Goal: Transaction & Acquisition: Book appointment/travel/reservation

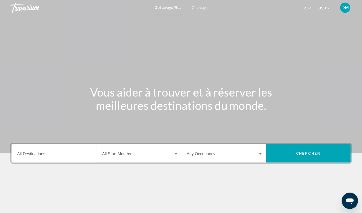
click at [199, 7] on span "Getaways" at bounding box center [200, 8] width 16 height 4
click at [325, 10] on button "USD USD ($) MXN (Mex$) CAD (Can$) GBP (£) EUR (€) AUD (A$) NZD (NZ$) CNY (CN¥)" at bounding box center [324, 7] width 13 height 7
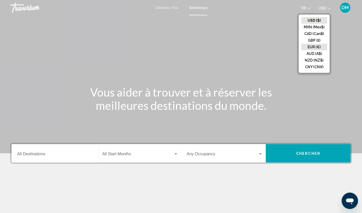
click at [314, 46] on button "EUR (€)" at bounding box center [314, 47] width 26 height 7
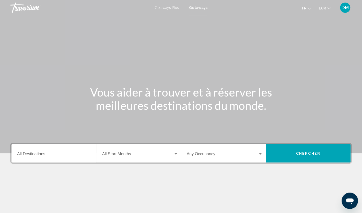
click at [141, 152] on div "Start Month All Start Months" at bounding box center [140, 153] width 76 height 16
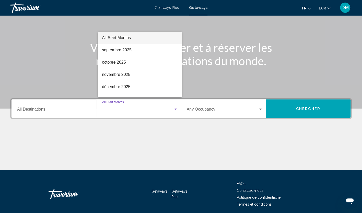
scroll to position [64, 0]
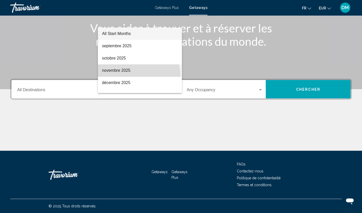
click at [138, 74] on span "novembre 2025" at bounding box center [140, 70] width 76 height 12
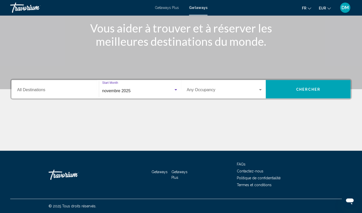
click at [327, 8] on button "EUR USD ($) MXN (Mex$) CAD (Can$) GBP (£) EUR (€) AUD (A$) NZD (NZ$) CNY (CN¥)" at bounding box center [325, 7] width 12 height 7
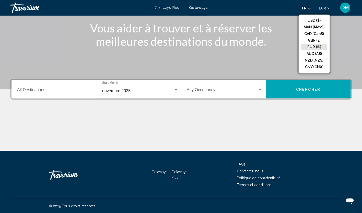
click at [327, 8] on button "EUR USD ($) MXN (Mex$) CAD (Can$) GBP (£) EUR (€) AUD (A$) NZD (NZ$) CNY (CN¥)" at bounding box center [325, 7] width 12 height 7
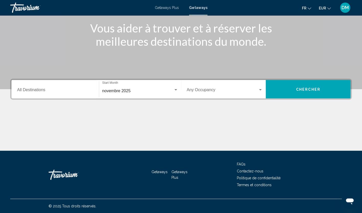
click at [255, 94] on div "Occupancy Any Occupancy" at bounding box center [225, 89] width 76 height 16
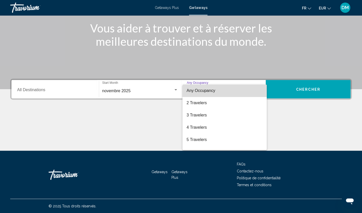
click at [255, 94] on span "Any Occupancy" at bounding box center [224, 91] width 76 height 12
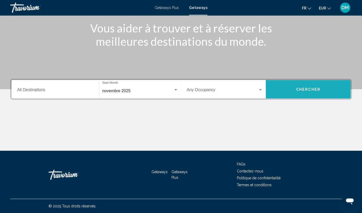
click at [301, 98] on button "Chercher" at bounding box center [308, 89] width 85 height 18
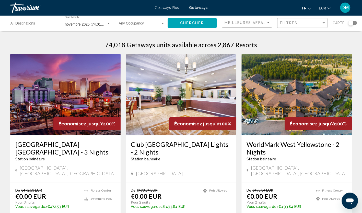
click at [301, 98] on img "Main content" at bounding box center [296, 95] width 110 height 82
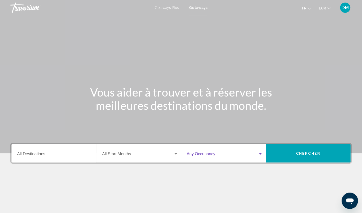
click at [235, 153] on span "Search widget" at bounding box center [222, 155] width 71 height 5
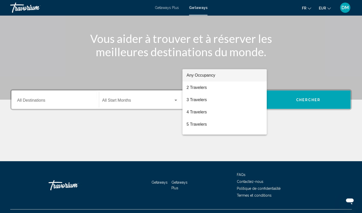
scroll to position [64, 0]
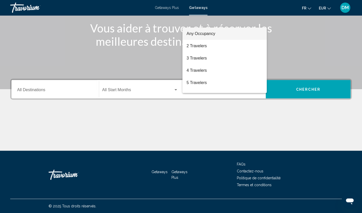
click at [145, 87] on div at bounding box center [181, 106] width 362 height 213
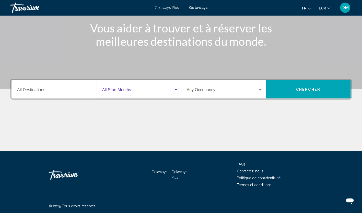
click at [174, 90] on div "Search widget" at bounding box center [175, 90] width 5 height 4
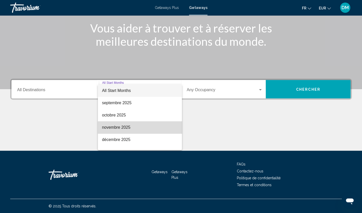
click at [145, 130] on span "novembre 2025" at bounding box center [140, 127] width 76 height 12
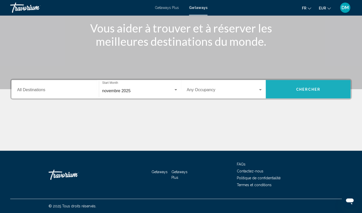
click at [296, 92] on button "Chercher" at bounding box center [308, 89] width 85 height 18
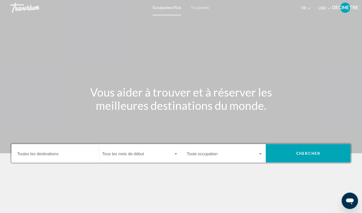
click at [198, 8] on span "Escapades" at bounding box center [200, 8] width 18 height 4
click at [257, 153] on span "Widget de recherche" at bounding box center [222, 155] width 71 height 5
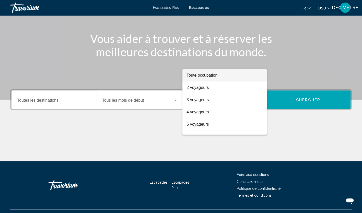
scroll to position [64, 0]
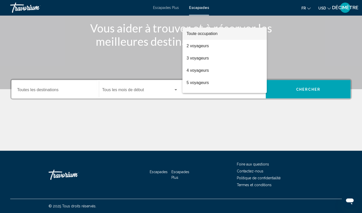
click at [140, 92] on div at bounding box center [181, 106] width 362 height 213
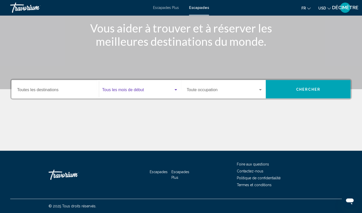
click at [140, 92] on span "Widget de recherche" at bounding box center [137, 91] width 71 height 5
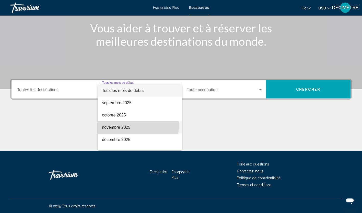
click at [121, 125] on font "novembre 2025" at bounding box center [116, 127] width 28 height 4
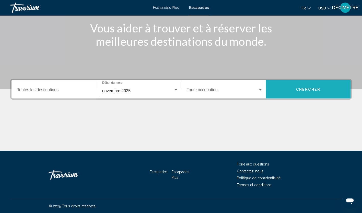
click at [295, 95] on button "Chercher" at bounding box center [308, 89] width 85 height 18
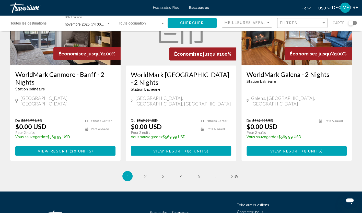
scroll to position [650, 0]
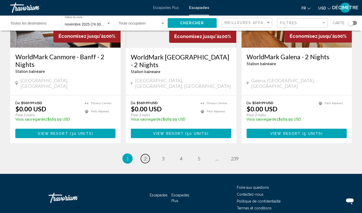
click at [145, 156] on span "2" at bounding box center [145, 159] width 3 height 6
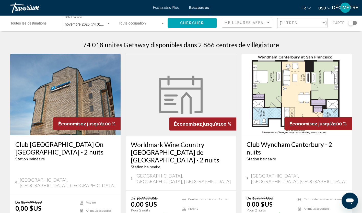
click at [325, 23] on div "Filtre" at bounding box center [323, 22] width 3 height 1
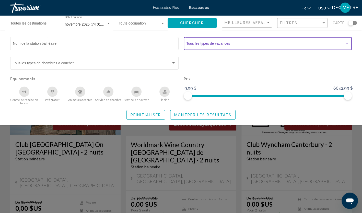
click at [347, 43] on div "Widget de recherche" at bounding box center [346, 43] width 3 height 1
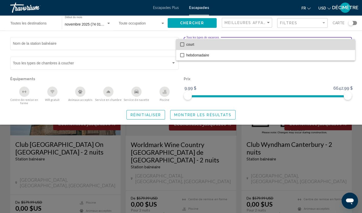
click at [347, 43] on span "court" at bounding box center [268, 44] width 165 height 11
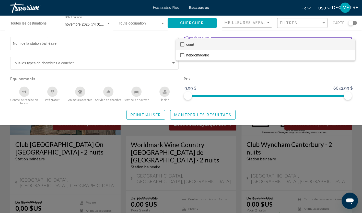
click at [324, 21] on div at bounding box center [181, 106] width 362 height 213
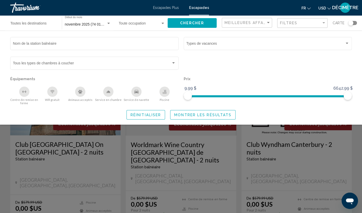
click at [358, 139] on div "Widget de recherche" at bounding box center [181, 145] width 362 height 136
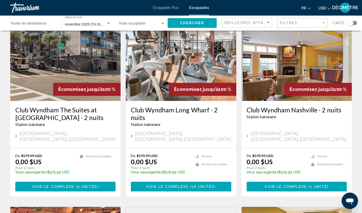
scroll to position [235, 0]
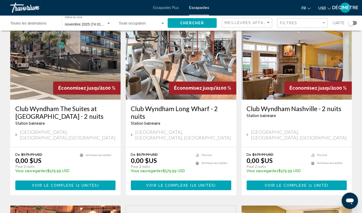
click at [23, 8] on div "Travorium" at bounding box center [35, 8] width 51 height 10
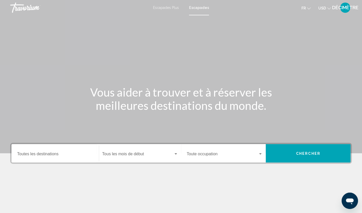
click at [23, 9] on div "Travorium" at bounding box center [35, 8] width 51 height 10
